Goal: Task Accomplishment & Management: Use online tool/utility

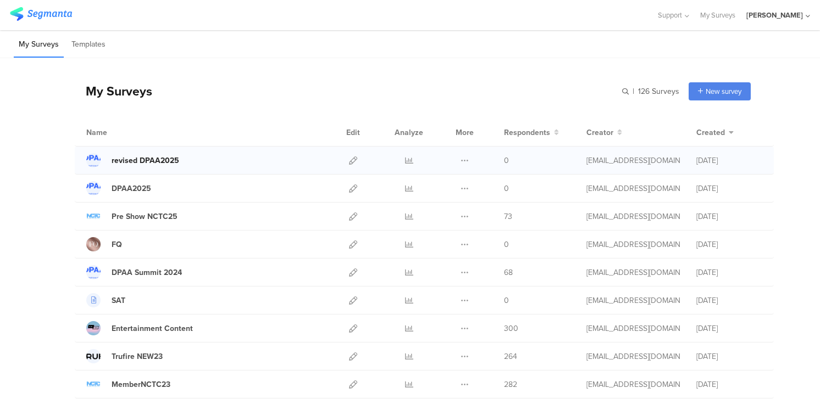
click at [141, 159] on div "revised DPAA2025" at bounding box center [146, 161] width 68 height 12
click at [352, 162] on icon at bounding box center [353, 161] width 8 height 8
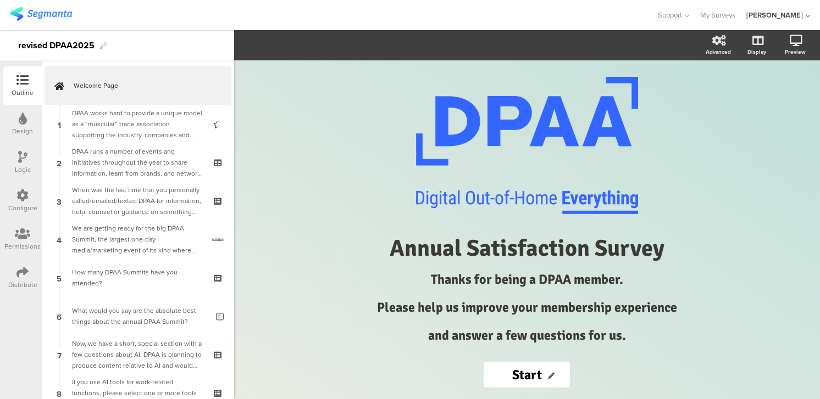
click at [23, 268] on icon at bounding box center [22, 272] width 12 height 12
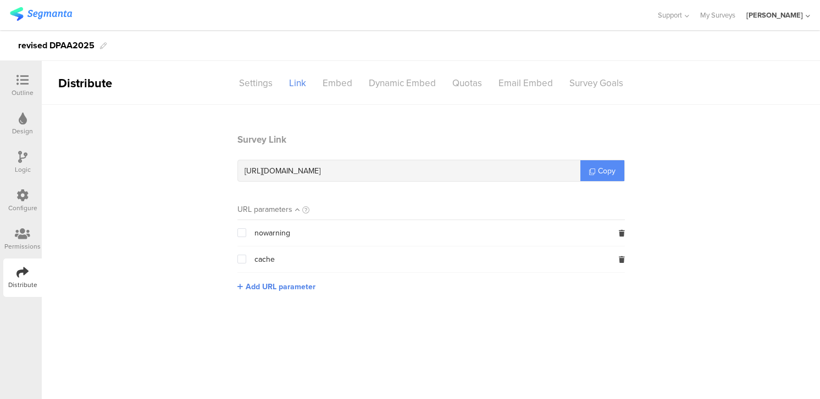
click at [598, 171] on span "Copy" at bounding box center [607, 171] width 18 height 12
